Goal: Information Seeking & Learning: Learn about a topic

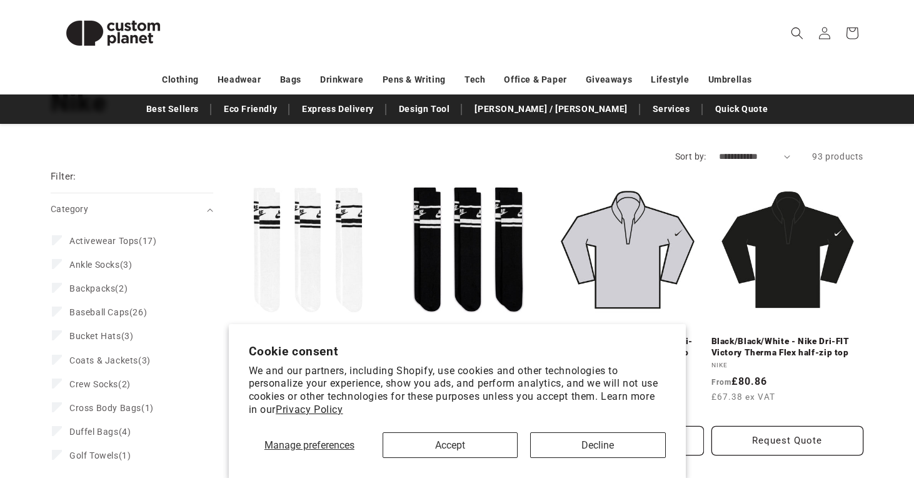
scroll to position [118, 0]
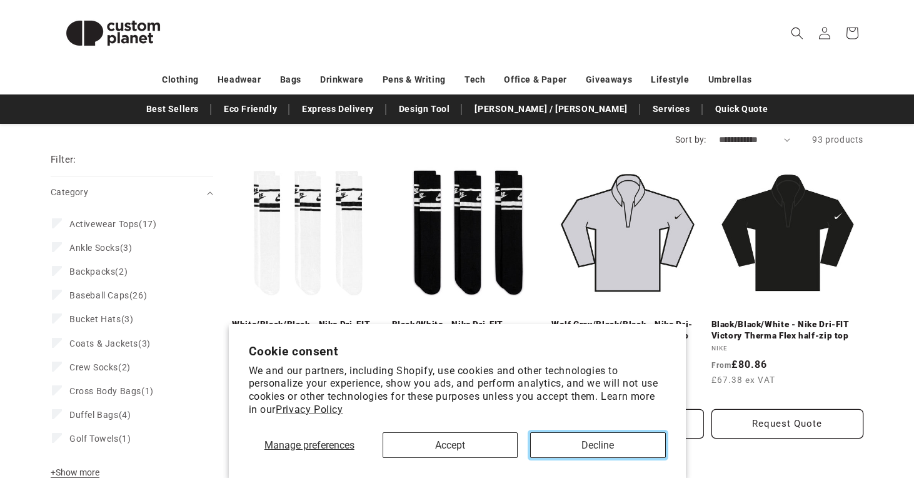
click at [550, 438] on button "Decline" at bounding box center [597, 445] width 135 height 26
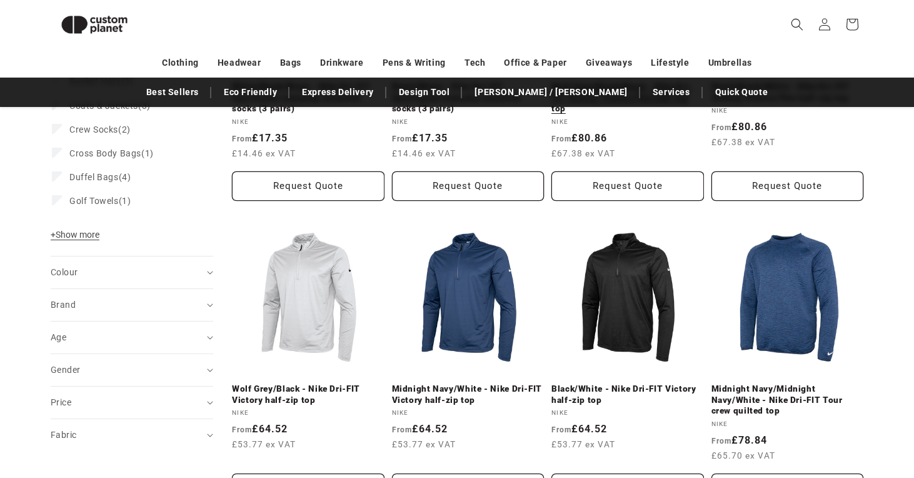
scroll to position [336, 0]
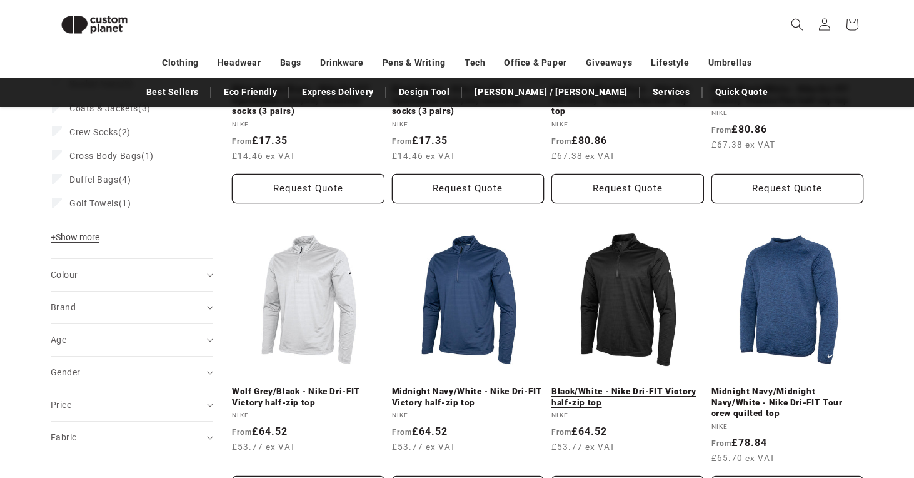
click at [652, 386] on link "Black/White - Nike Dri-FIT Victory half-zip top" at bounding box center [628, 397] width 153 height 22
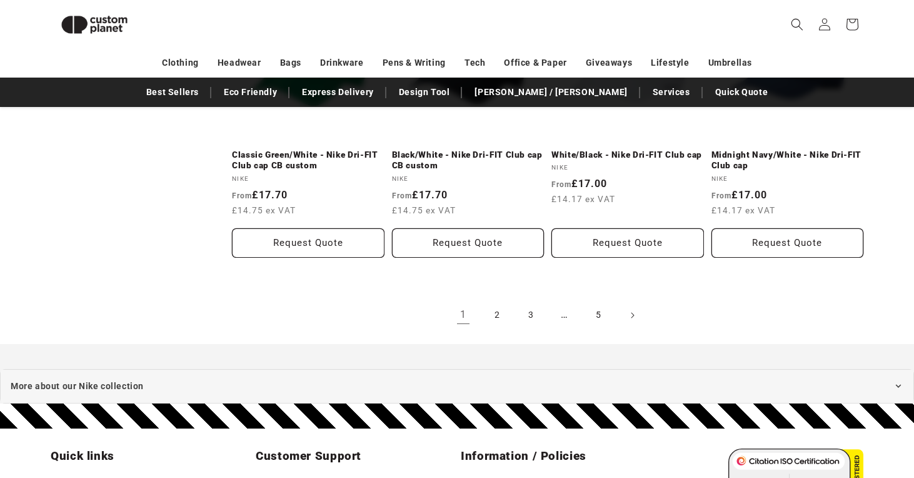
scroll to position [1457, 0]
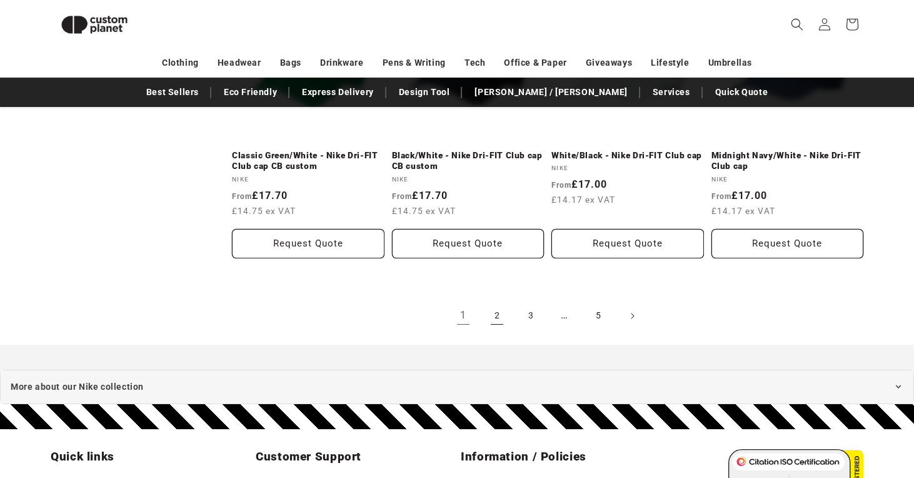
click at [495, 312] on link "2" at bounding box center [497, 316] width 28 height 28
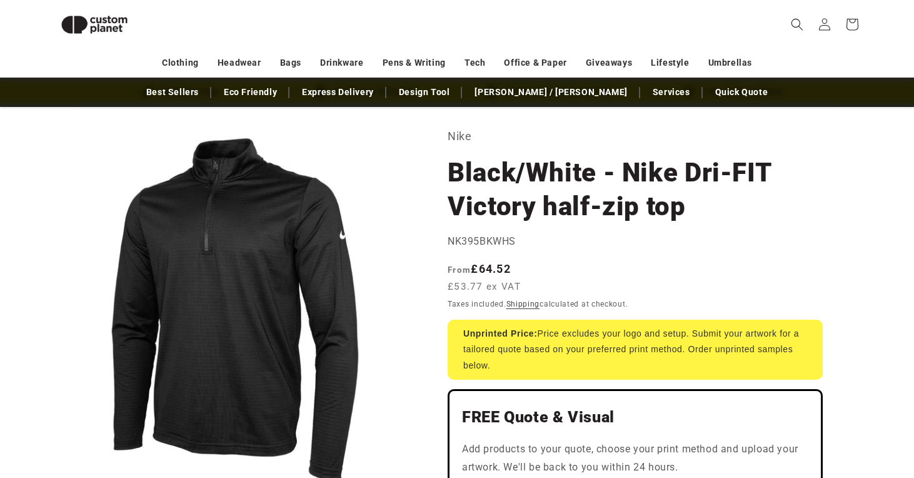
scroll to position [49, 0]
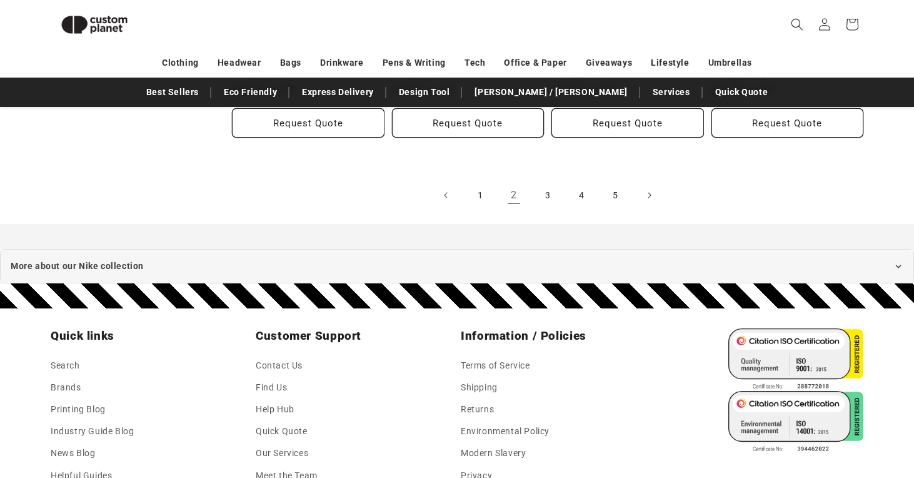
scroll to position [1589, 0]
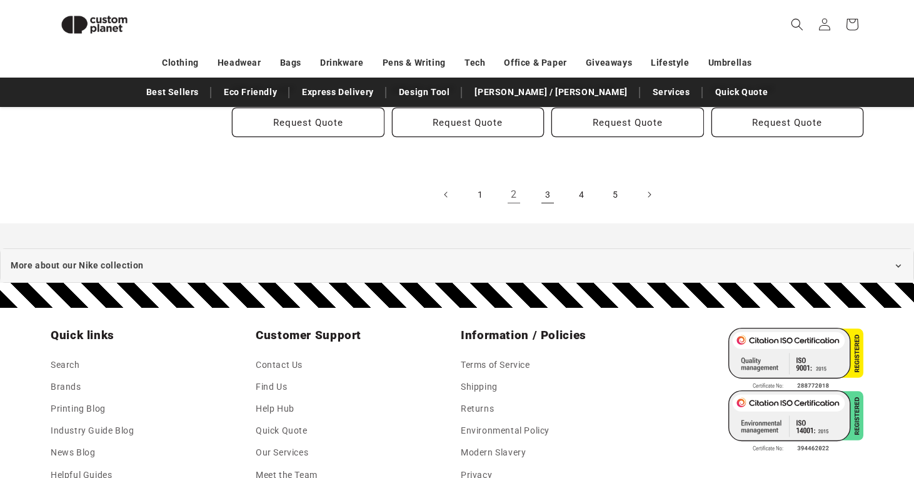
click at [545, 183] on link "3" at bounding box center [548, 195] width 28 height 28
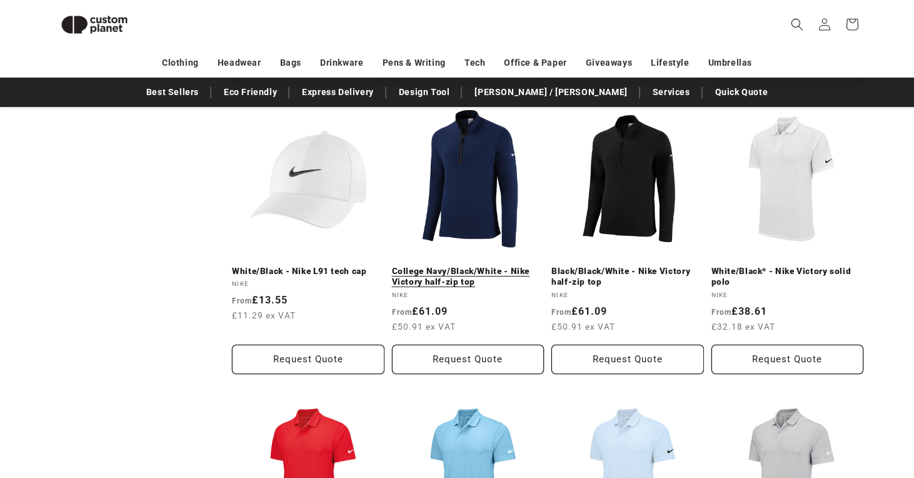
scroll to position [1026, 0]
